Goal: Task Accomplishment & Management: Manage account settings

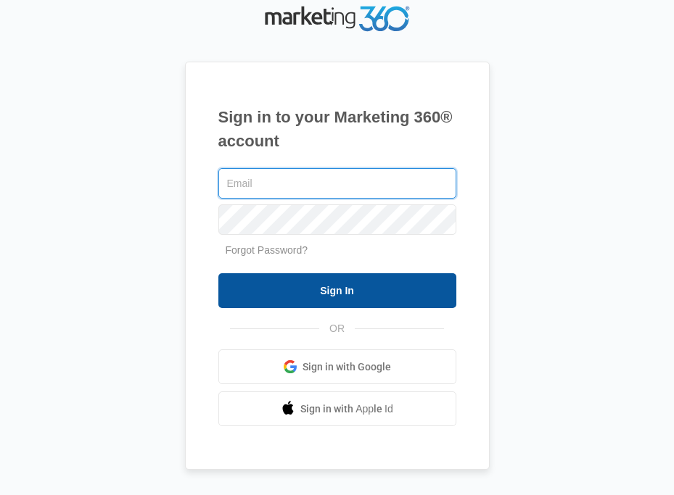
type input "[EMAIL_ADDRESS][DOMAIN_NAME]"
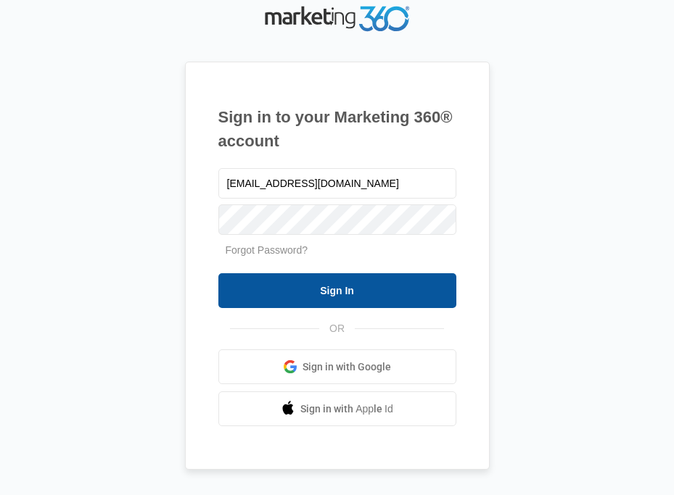
click at [378, 289] on input "Sign In" at bounding box center [337, 290] width 238 height 35
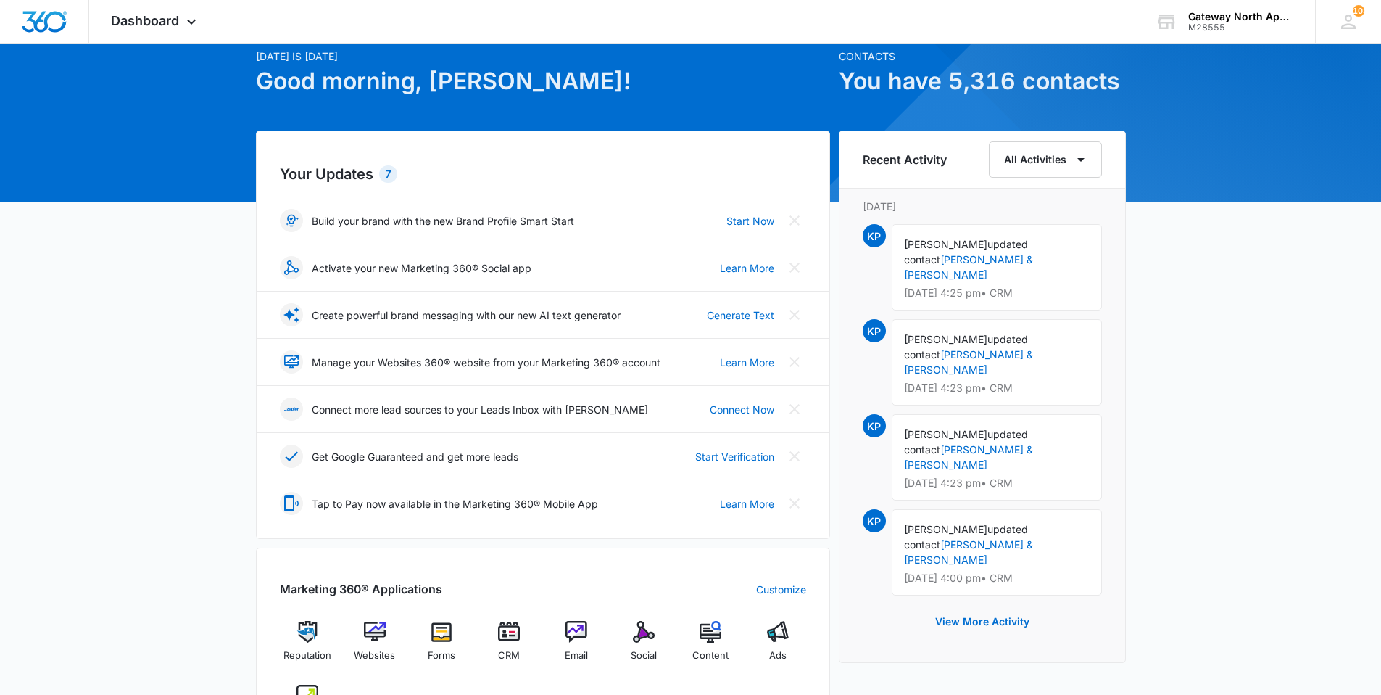
scroll to position [290, 0]
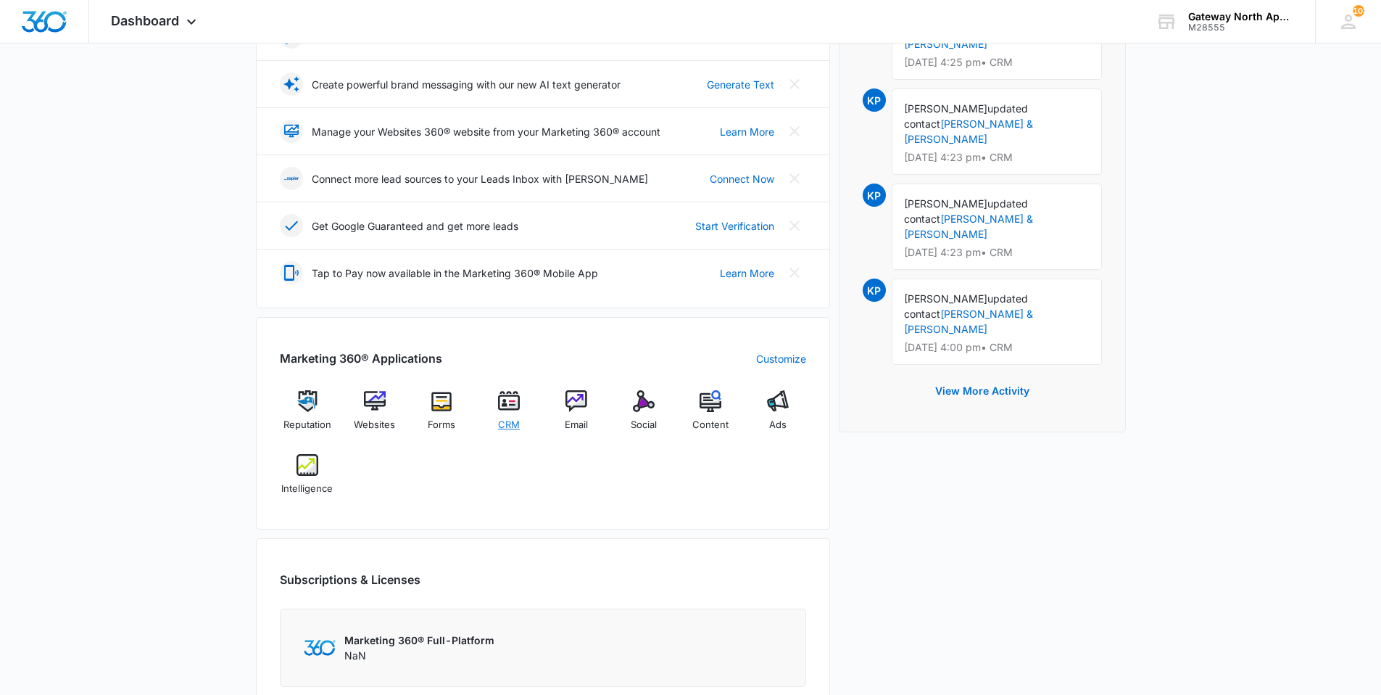
click at [507, 410] on img at bounding box center [509, 401] width 22 height 22
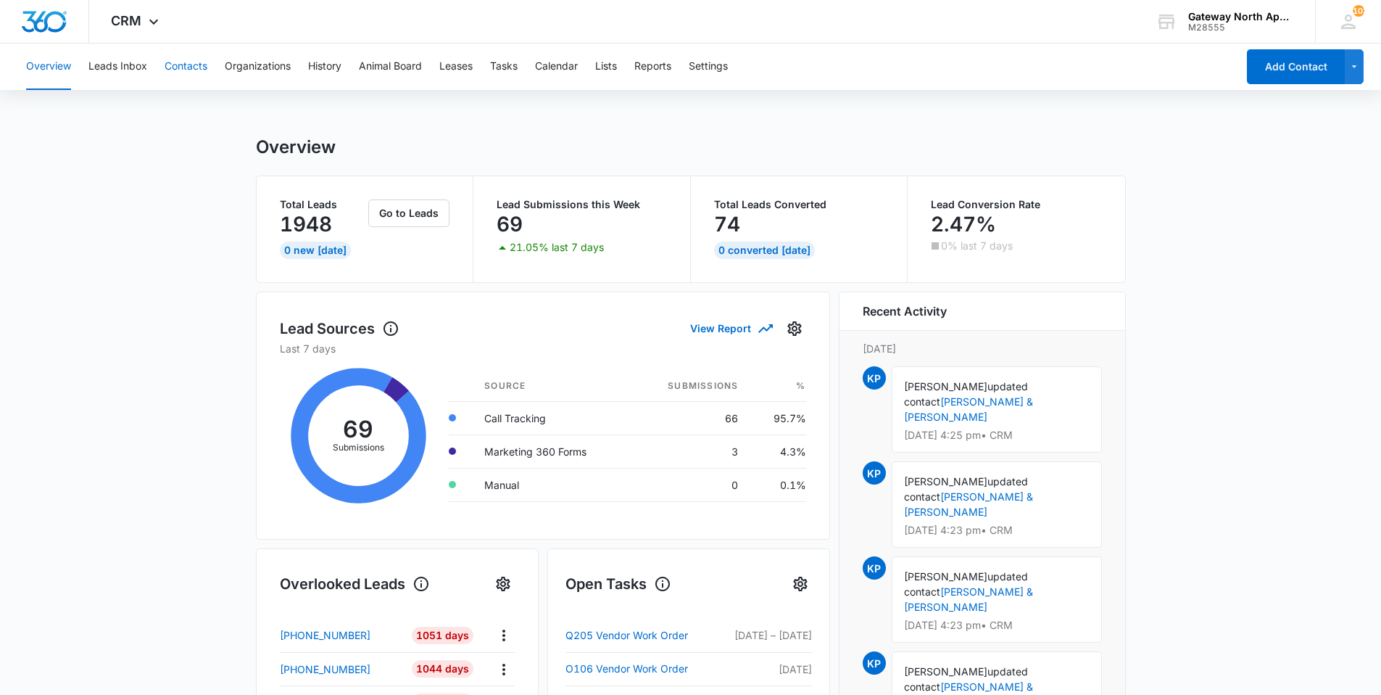
click at [183, 65] on button "Contacts" at bounding box center [186, 67] width 43 height 46
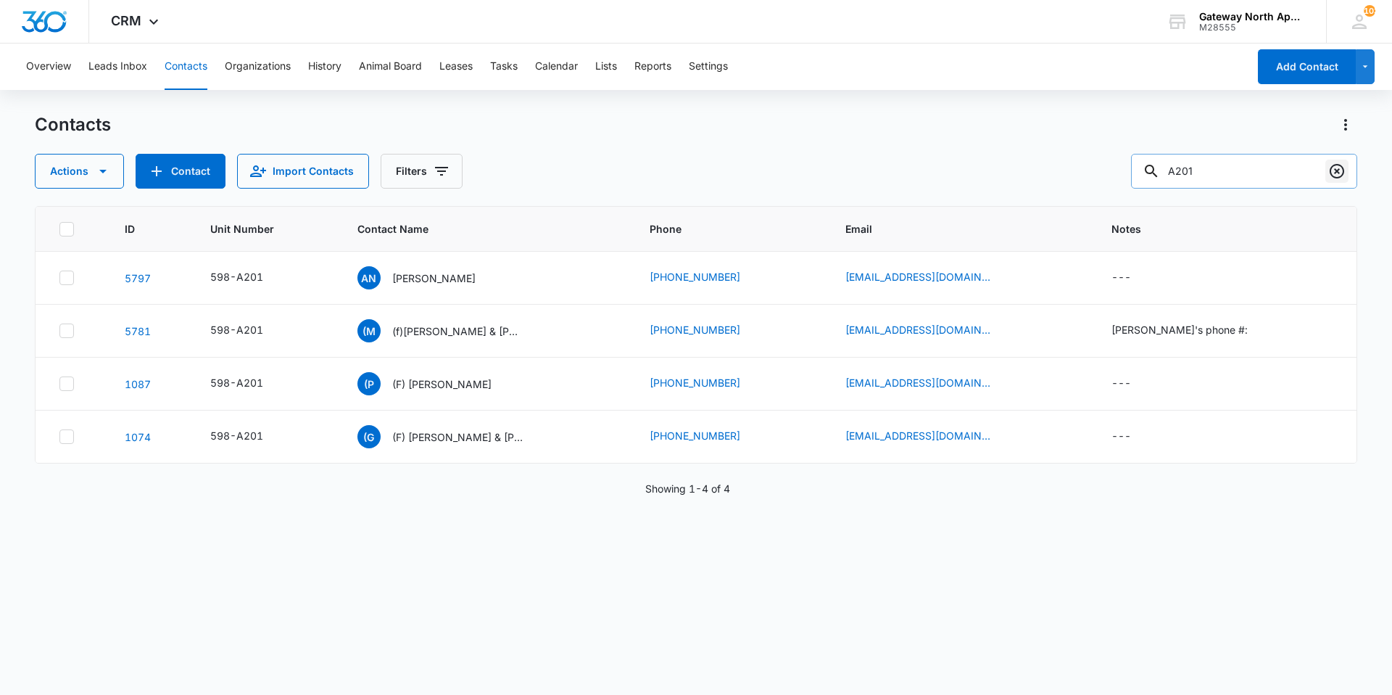
click at [673, 174] on icon "Clear" at bounding box center [1336, 170] width 17 height 17
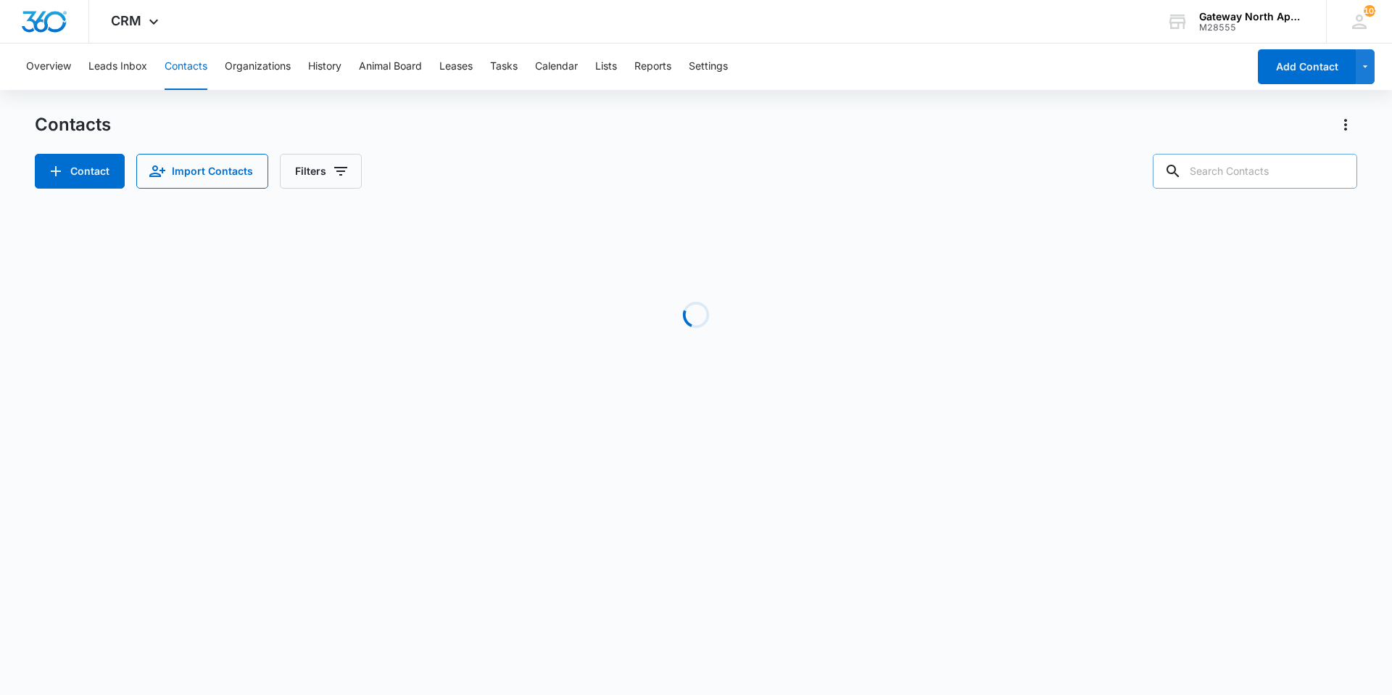
click at [673, 172] on input "text" at bounding box center [1255, 171] width 204 height 35
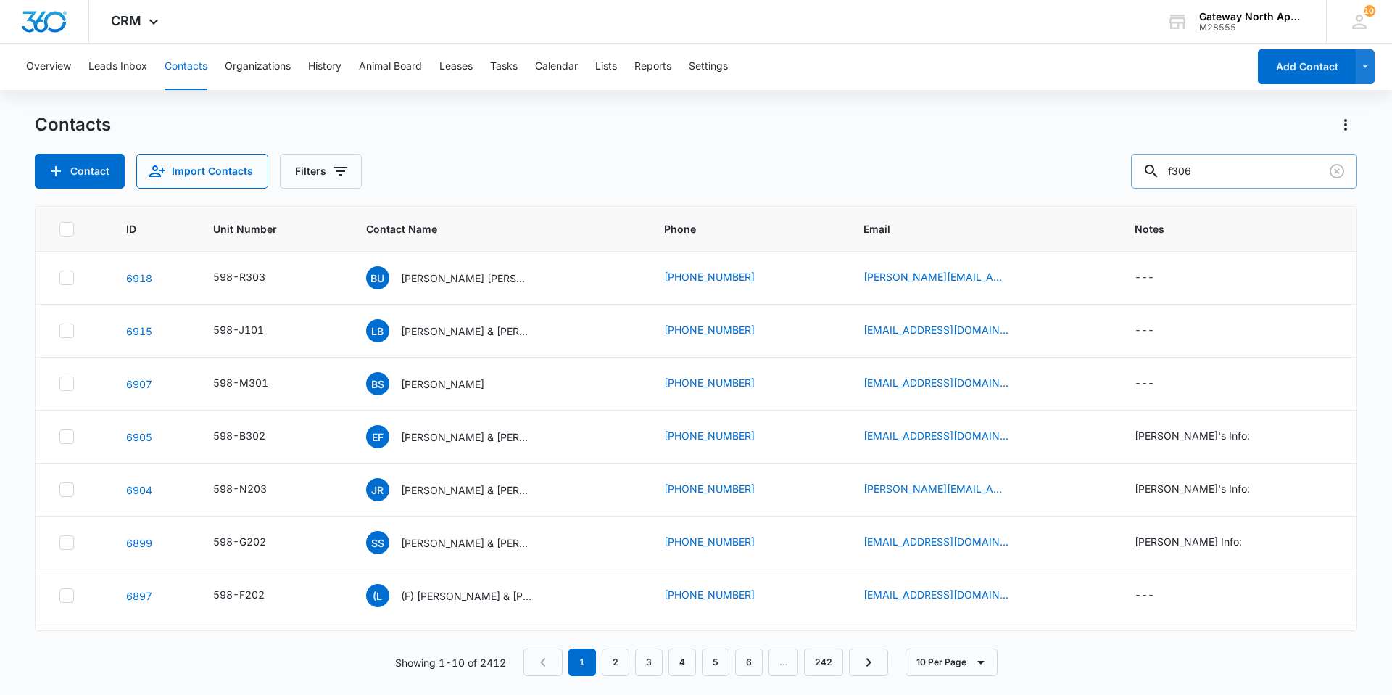
type input "f306"
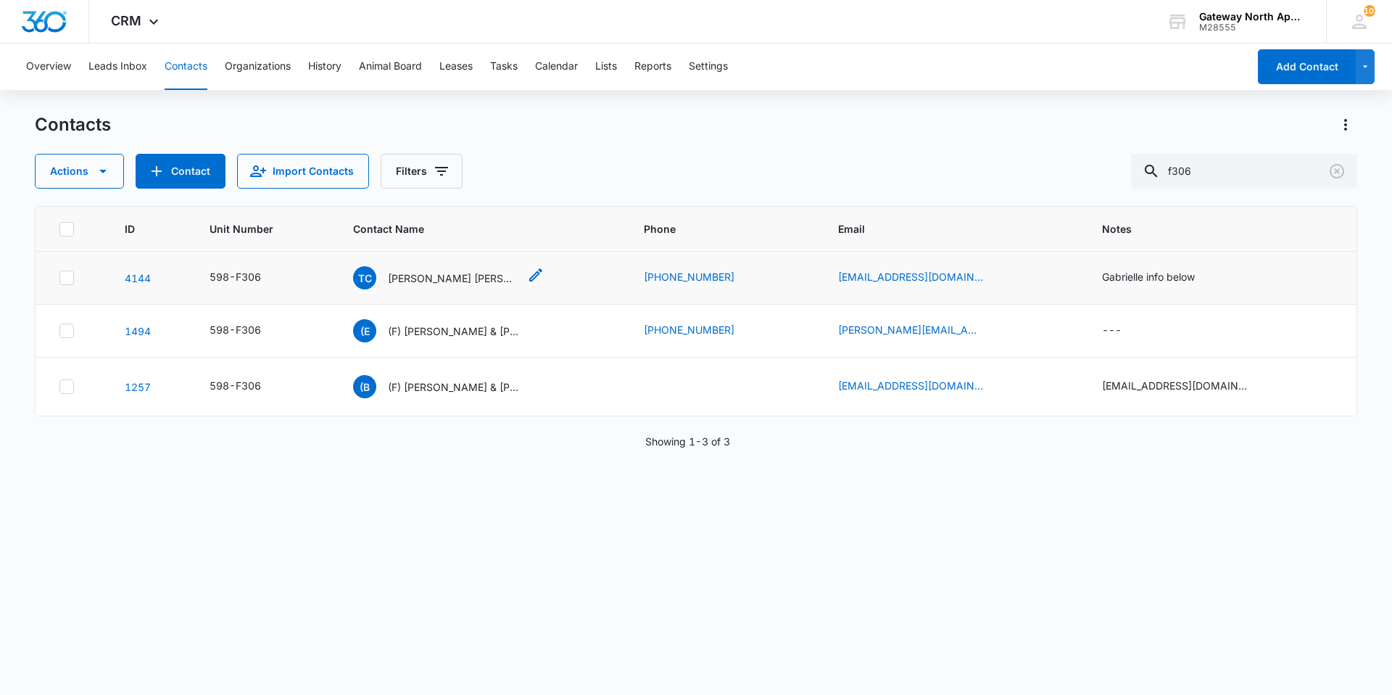
click at [487, 278] on p "[PERSON_NAME] [PERSON_NAME] & [PERSON_NAME]" at bounding box center [453, 277] width 131 height 15
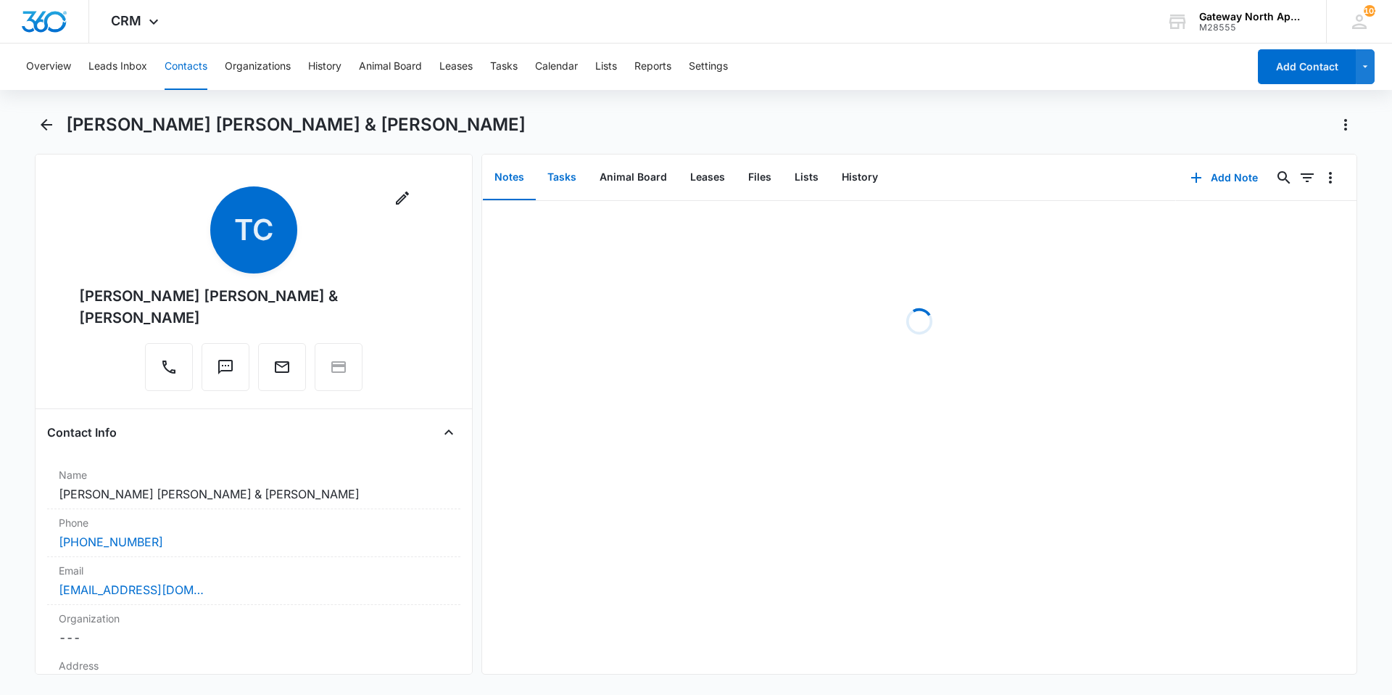
click at [563, 175] on button "Tasks" at bounding box center [562, 177] width 52 height 45
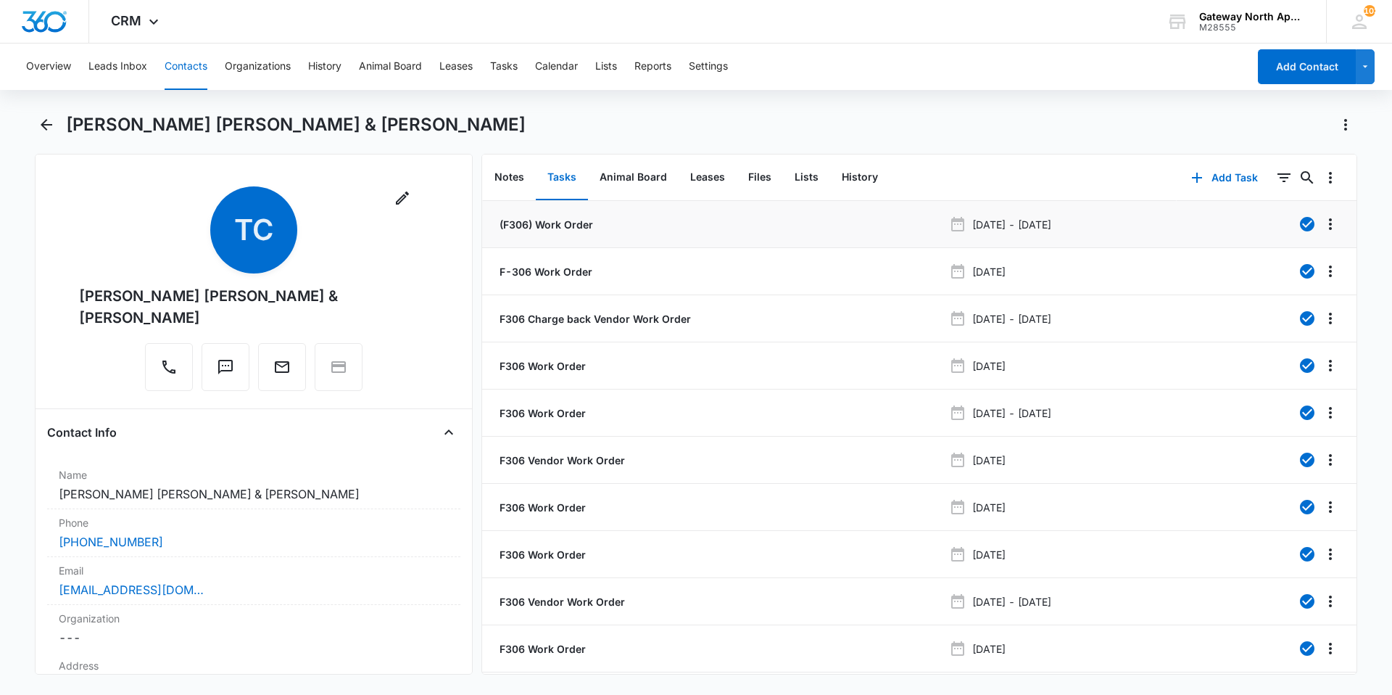
click at [561, 222] on p "(F306) Work Order" at bounding box center [545, 224] width 96 height 15
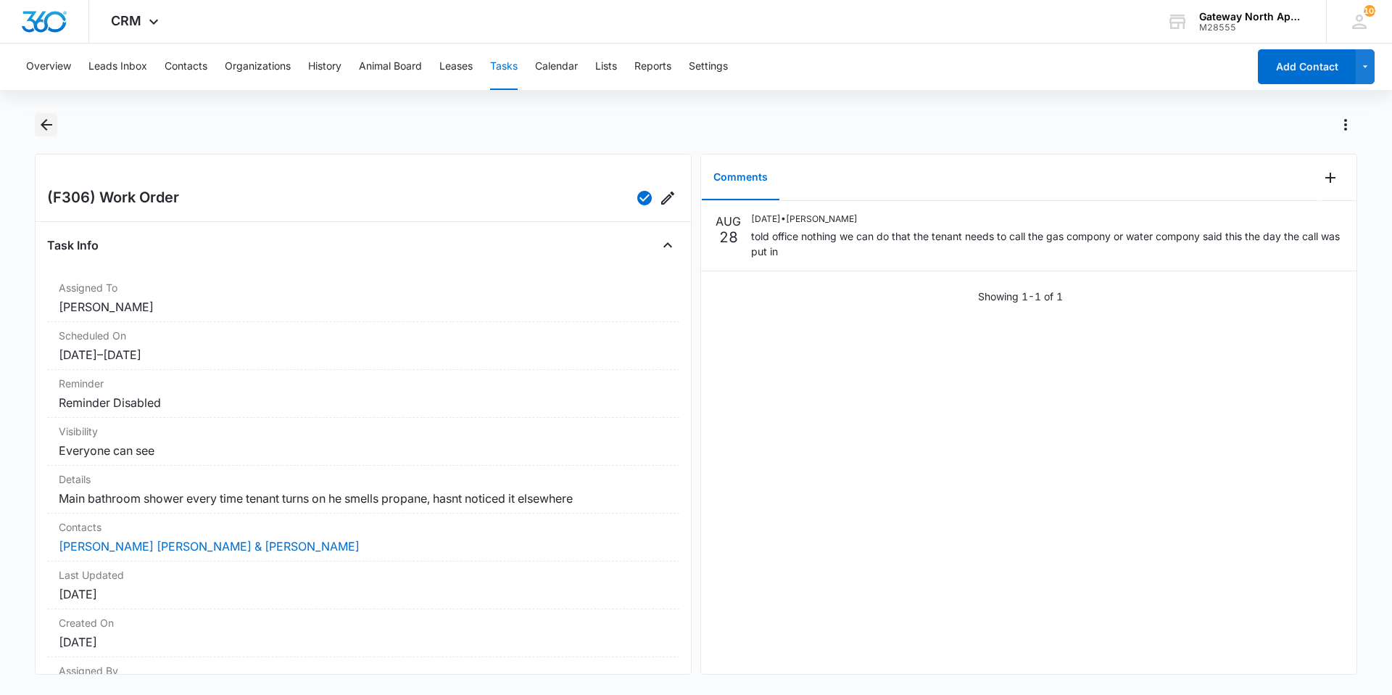
click at [46, 122] on icon "Back" at bounding box center [46, 124] width 17 height 17
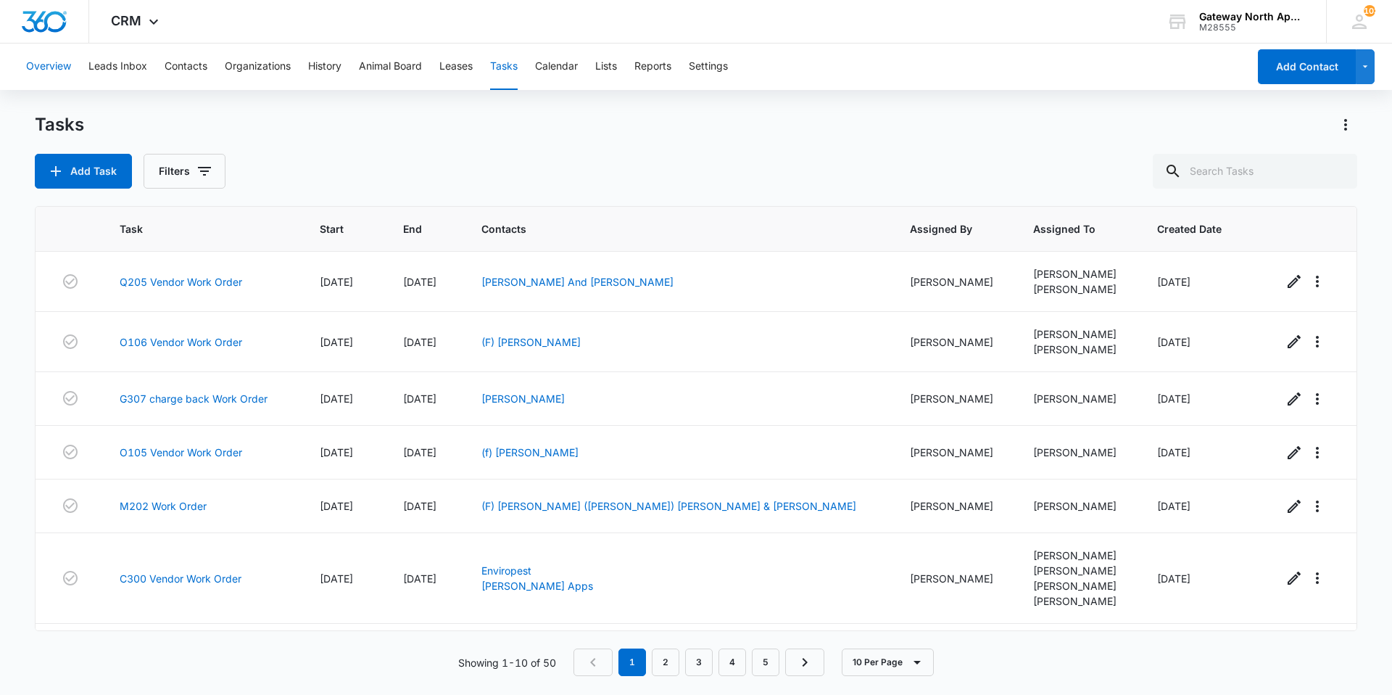
click at [52, 59] on button "Overview" at bounding box center [48, 67] width 45 height 46
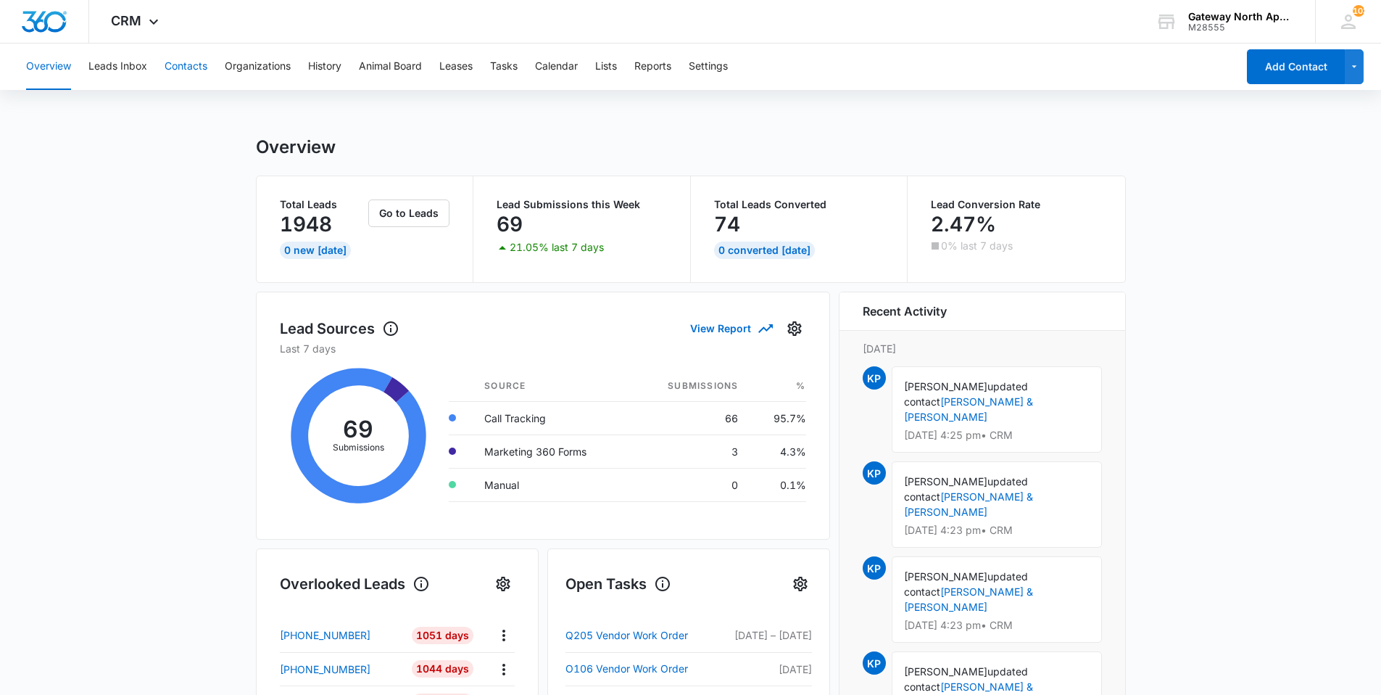
click at [182, 66] on button "Contacts" at bounding box center [186, 67] width 43 height 46
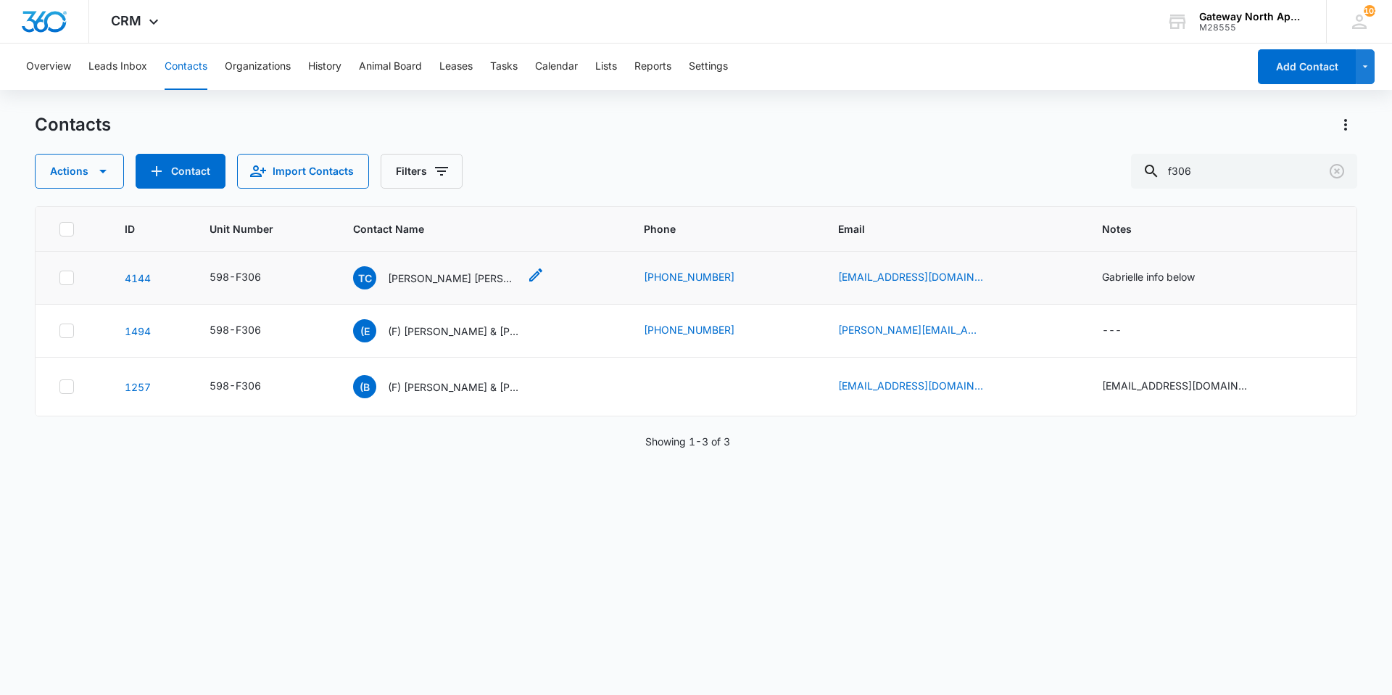
click at [407, 277] on p "[PERSON_NAME] [PERSON_NAME] & [PERSON_NAME]" at bounding box center [453, 277] width 131 height 15
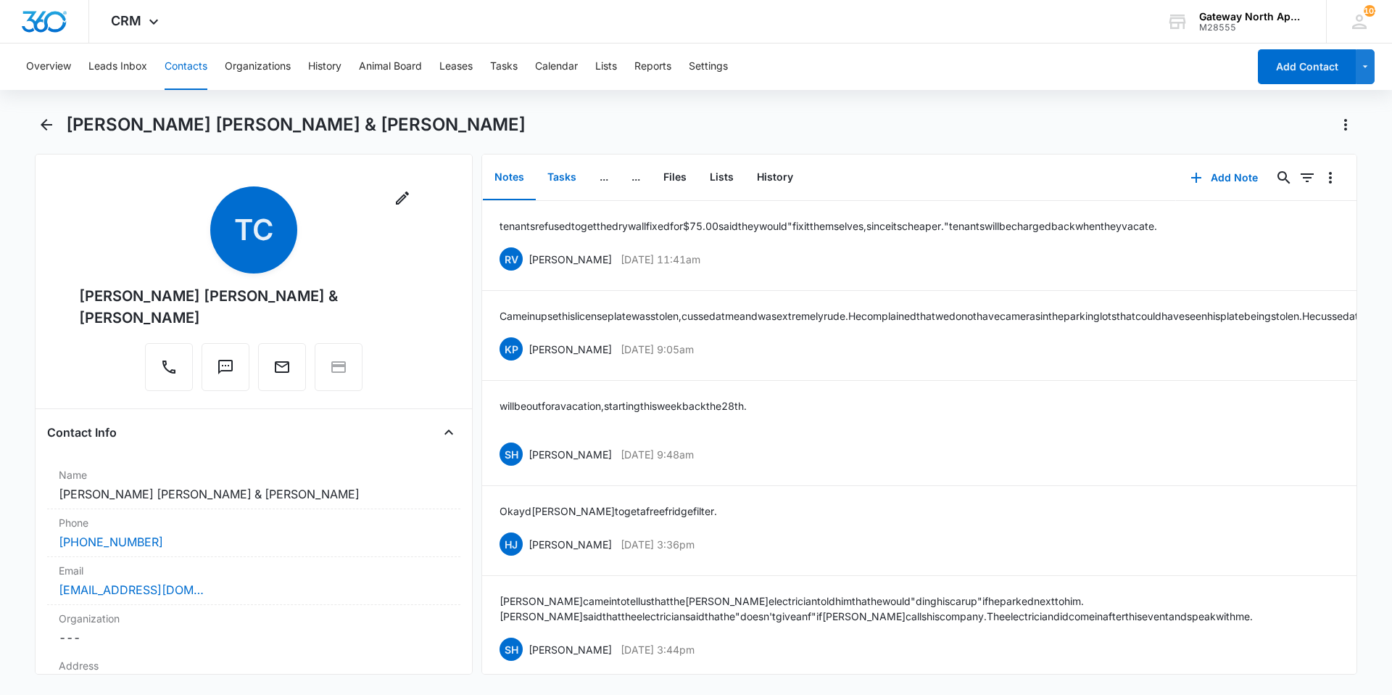
click at [548, 176] on button "Tasks" at bounding box center [562, 177] width 52 height 45
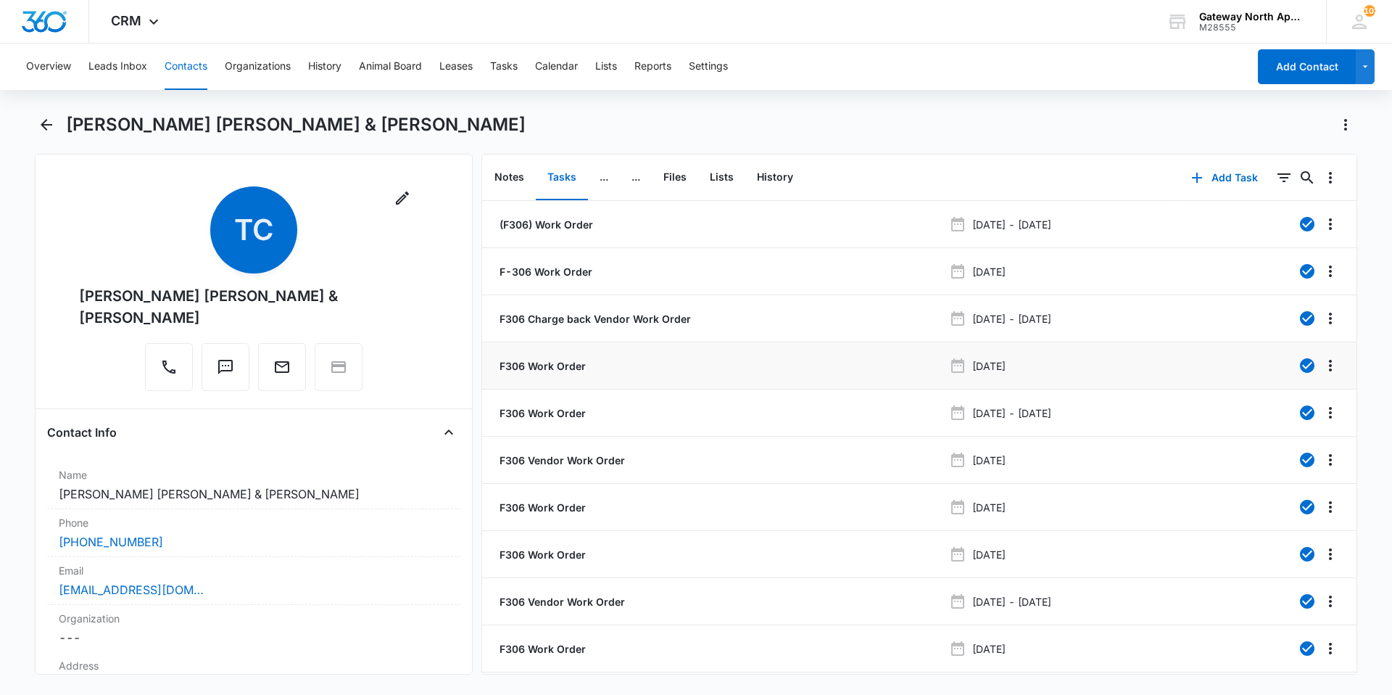
scroll to position [54, 0]
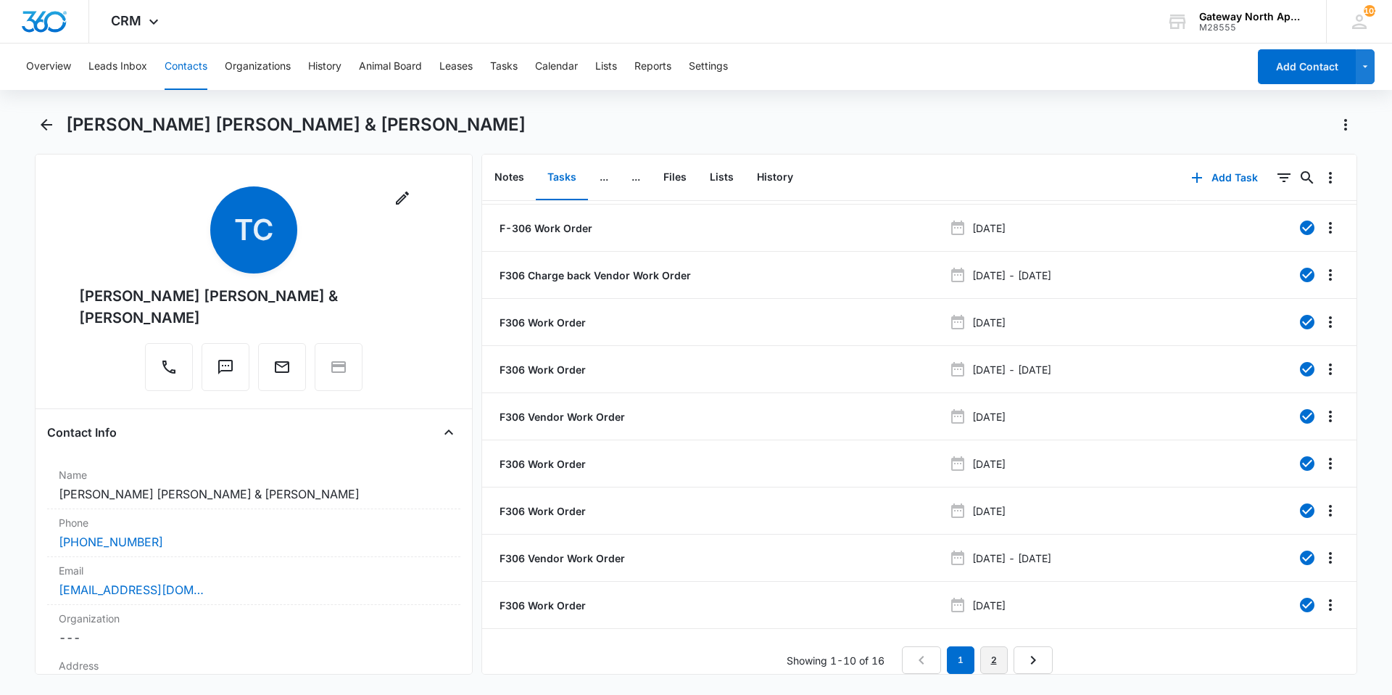
click at [673, 465] on link "2" at bounding box center [994, 660] width 28 height 28
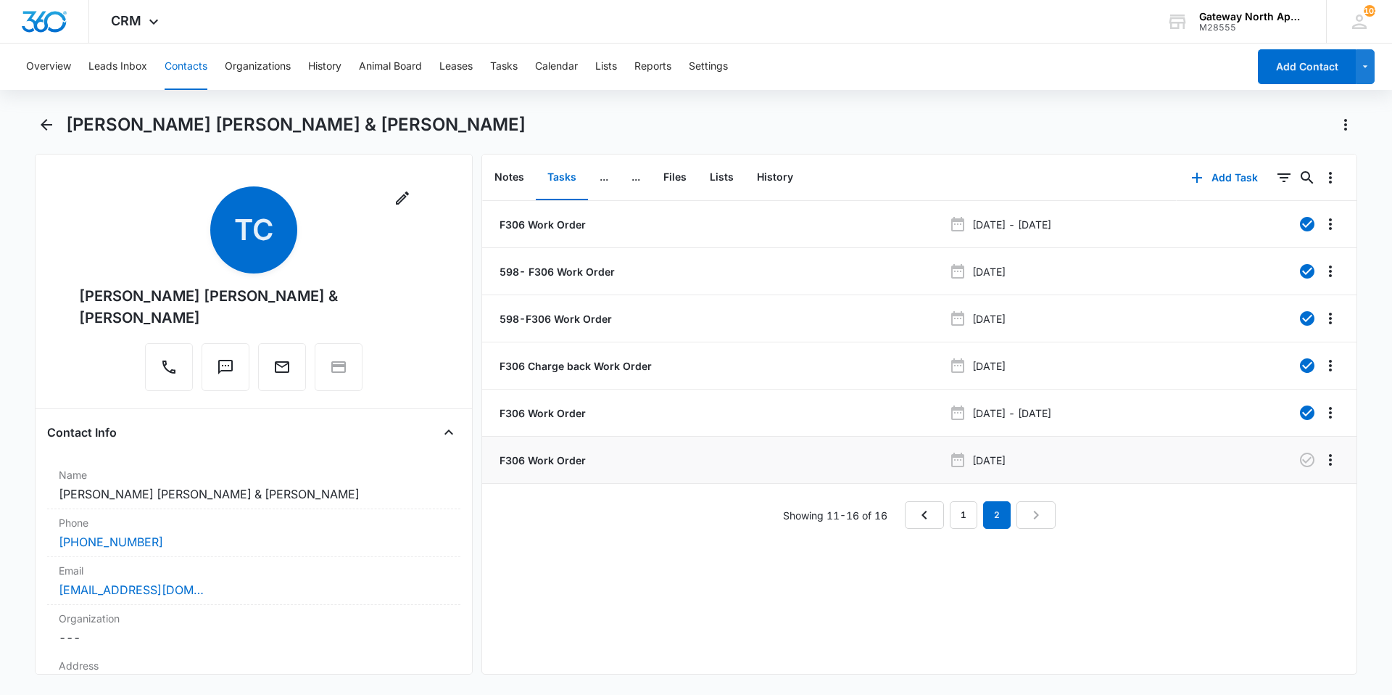
click at [562, 461] on p "F306 Work Order" at bounding box center [541, 459] width 89 height 15
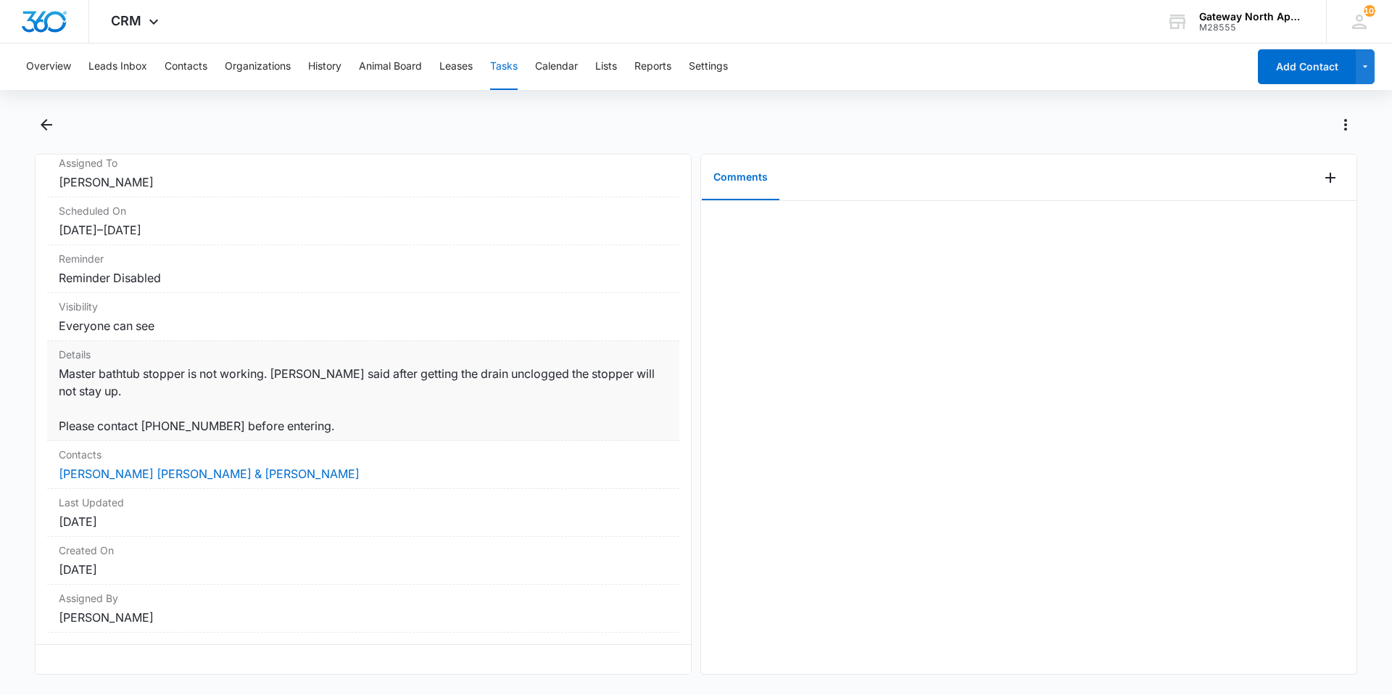
scroll to position [153, 0]
